Goal: Task Accomplishment & Management: Use online tool/utility

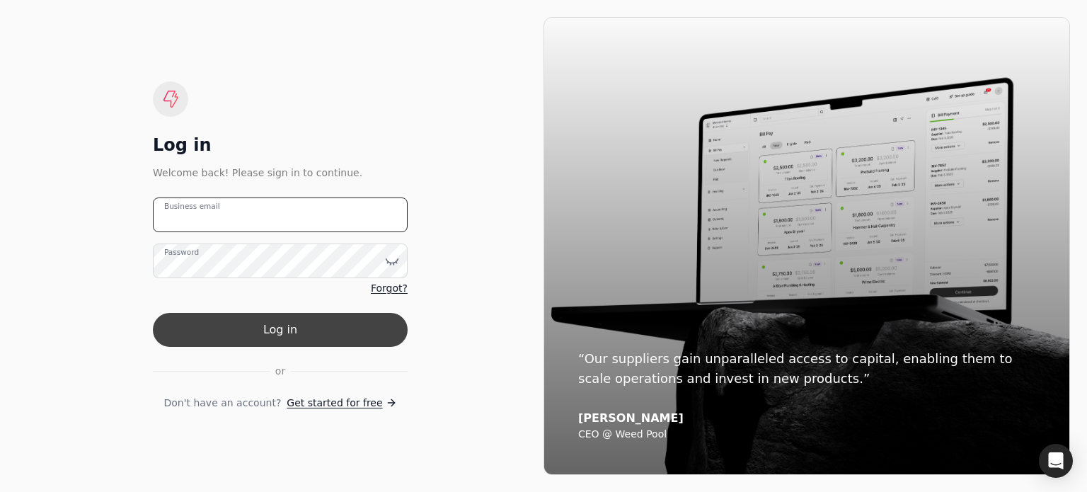
type email "[EMAIL_ADDRESS][DOMAIN_NAME]"
click at [266, 336] on button "Log in" at bounding box center [280, 330] width 255 height 34
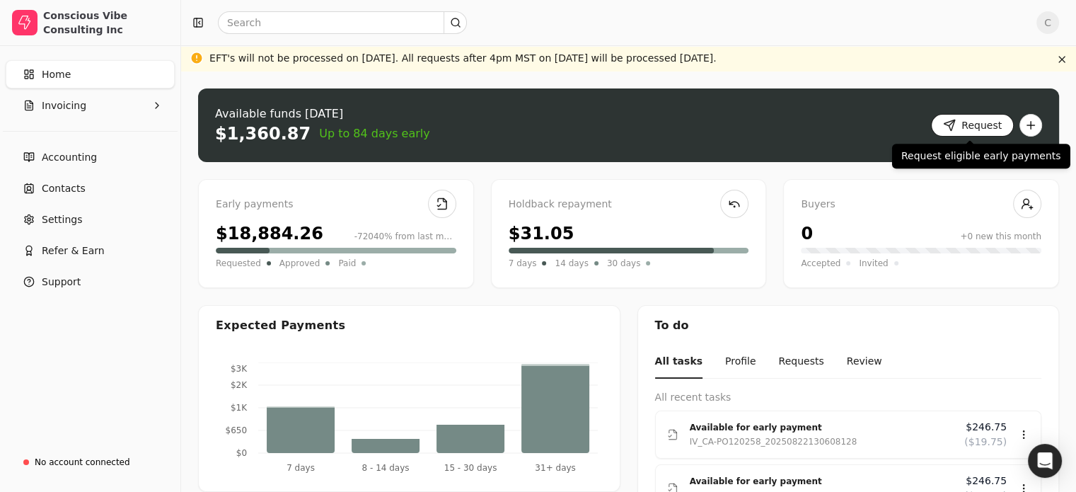
click at [969, 123] on button "Request" at bounding box center [972, 125] width 83 height 23
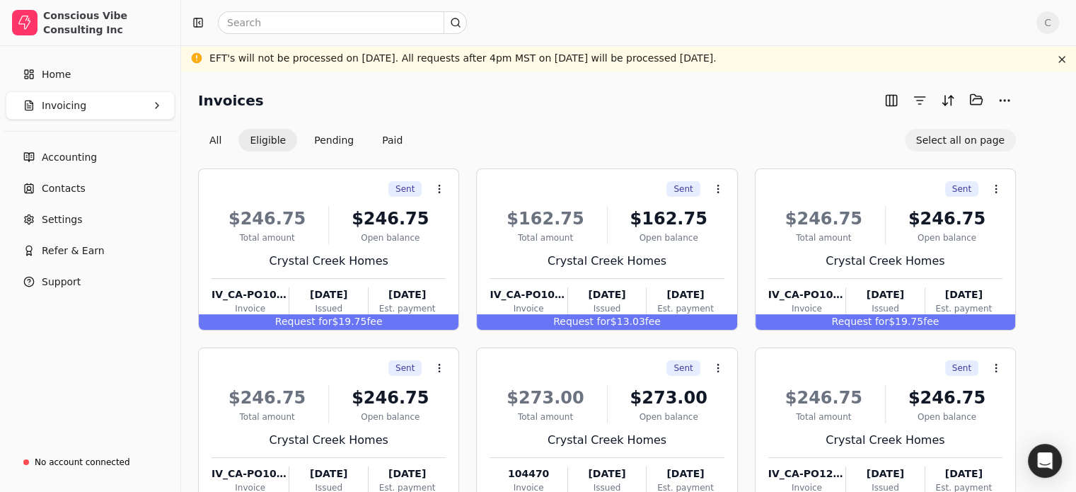
click at [981, 142] on button "Select all on page" at bounding box center [960, 140] width 111 height 23
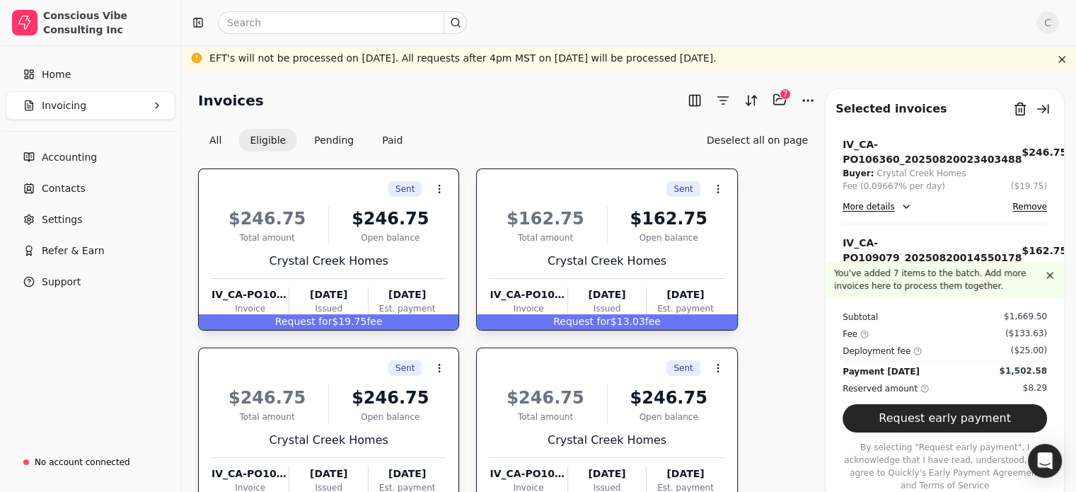
scroll to position [71, 0]
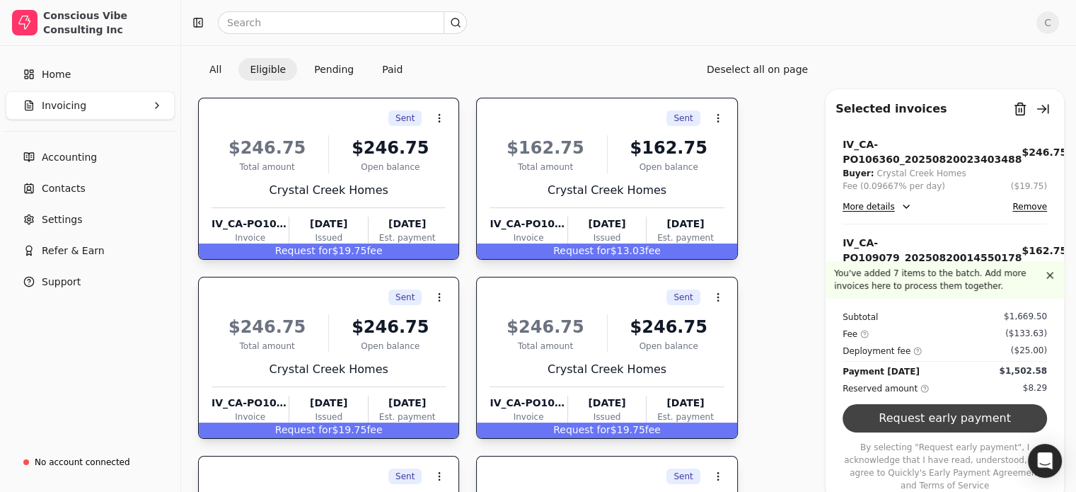
click at [919, 432] on button "Request early payment" at bounding box center [945, 418] width 204 height 28
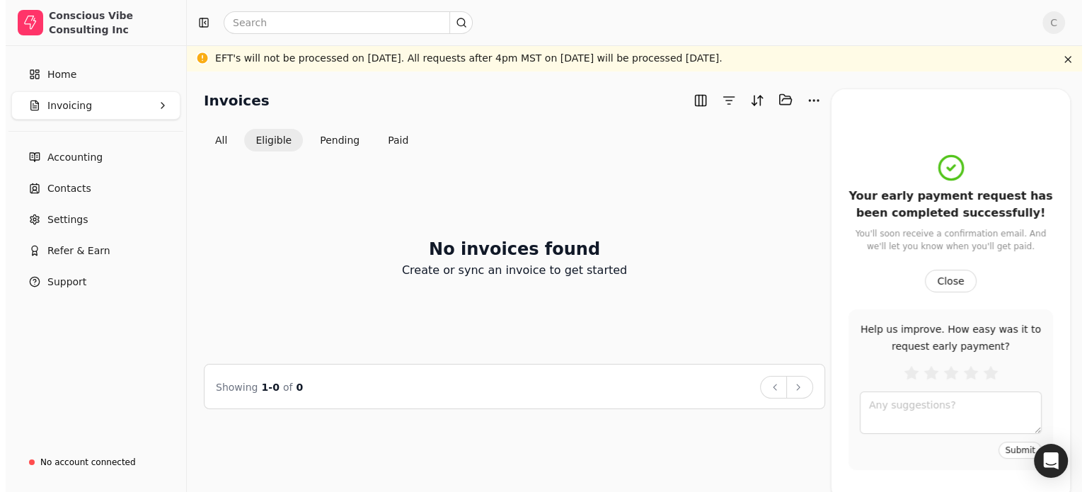
scroll to position [0, 0]
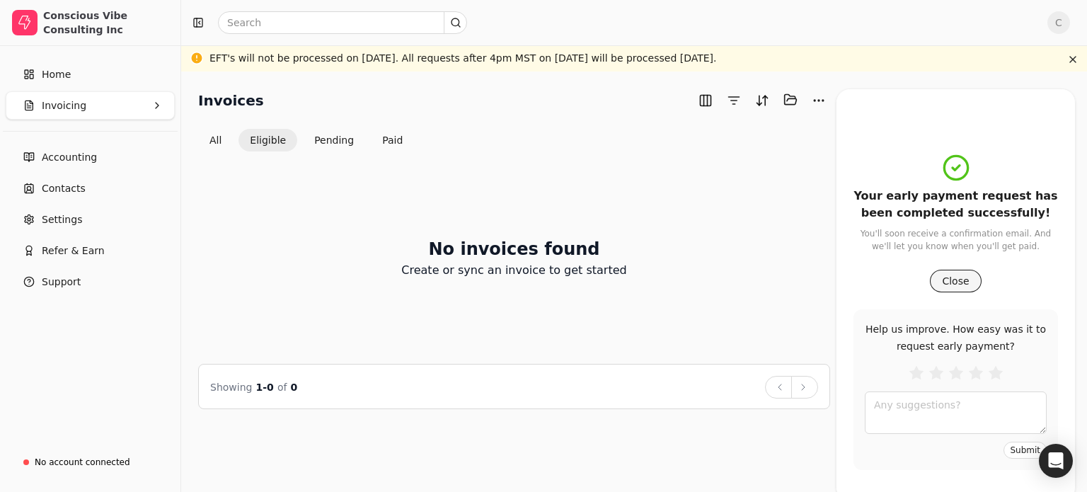
click at [939, 278] on button "Close" at bounding box center [955, 281] width 51 height 23
